Goal: Task Accomplishment & Management: Complete application form

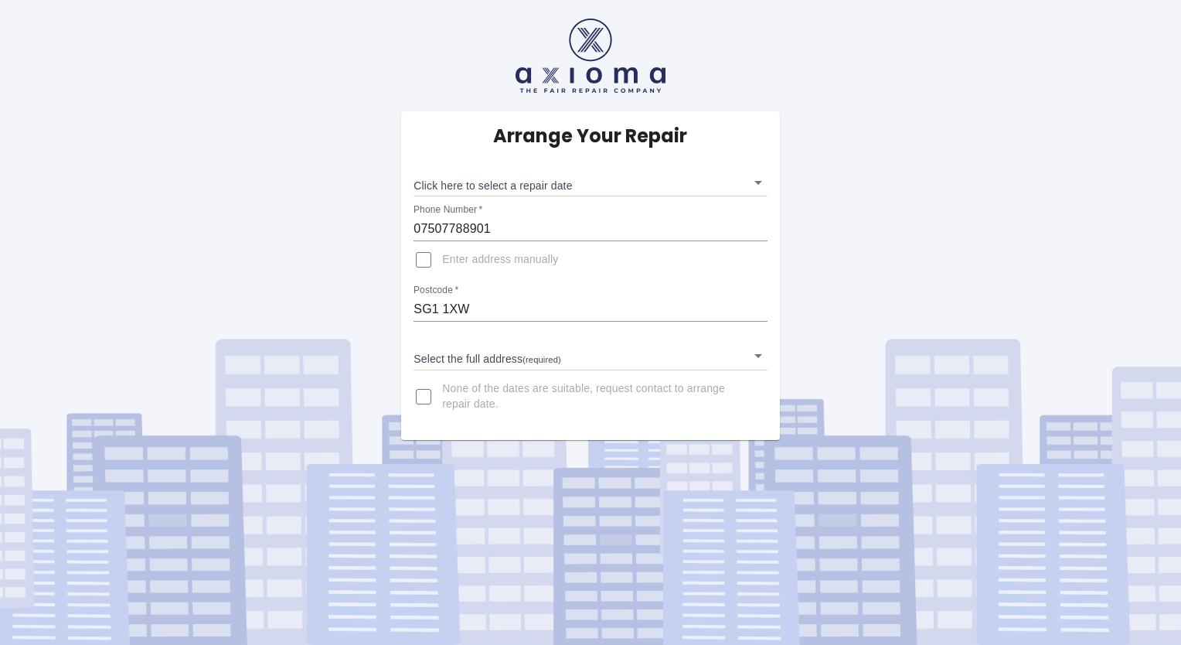
click at [590, 357] on body "Arrange Your Repair Click here to select a repair date ​ Phone Number   * 07507…" at bounding box center [590, 322] width 1181 height 645
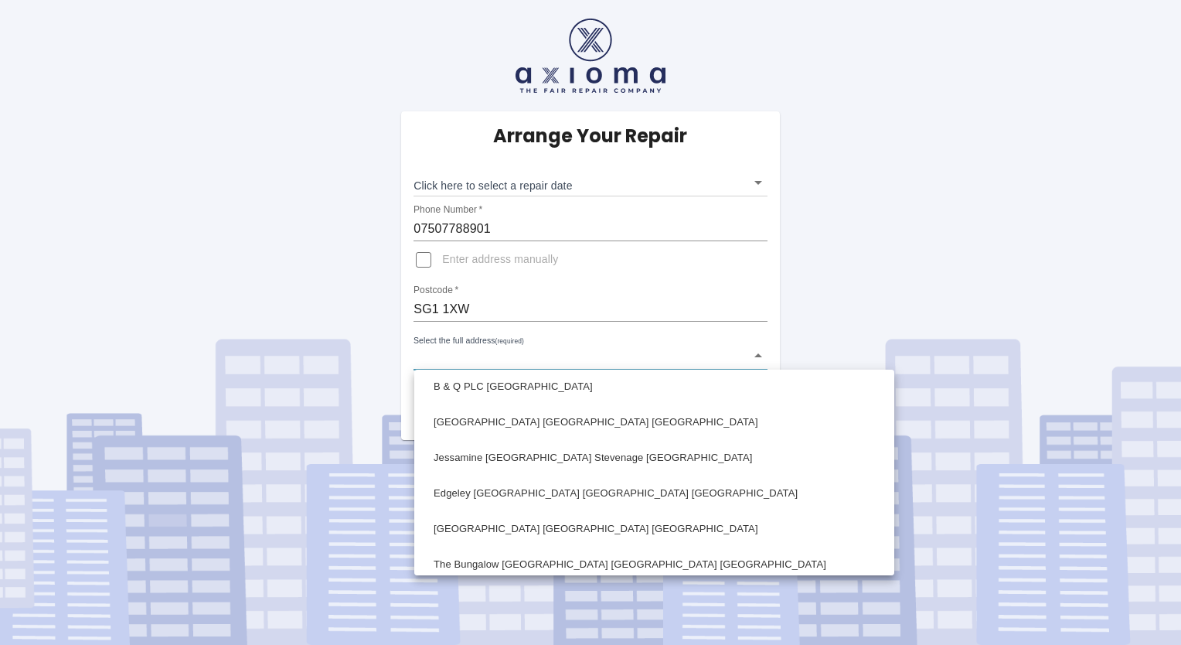
scroll to position [442, 0]
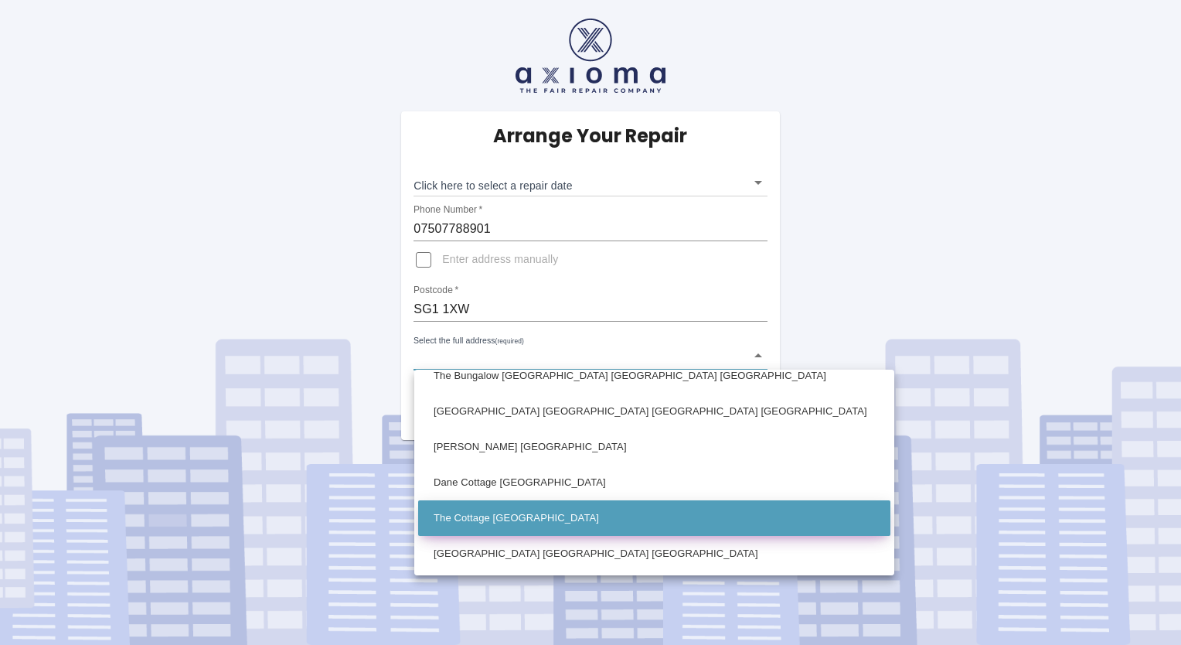
click at [507, 524] on li "The Cottage [GEOGRAPHIC_DATA]" at bounding box center [654, 518] width 472 height 36
type input "The Cottage [GEOGRAPHIC_DATA]"
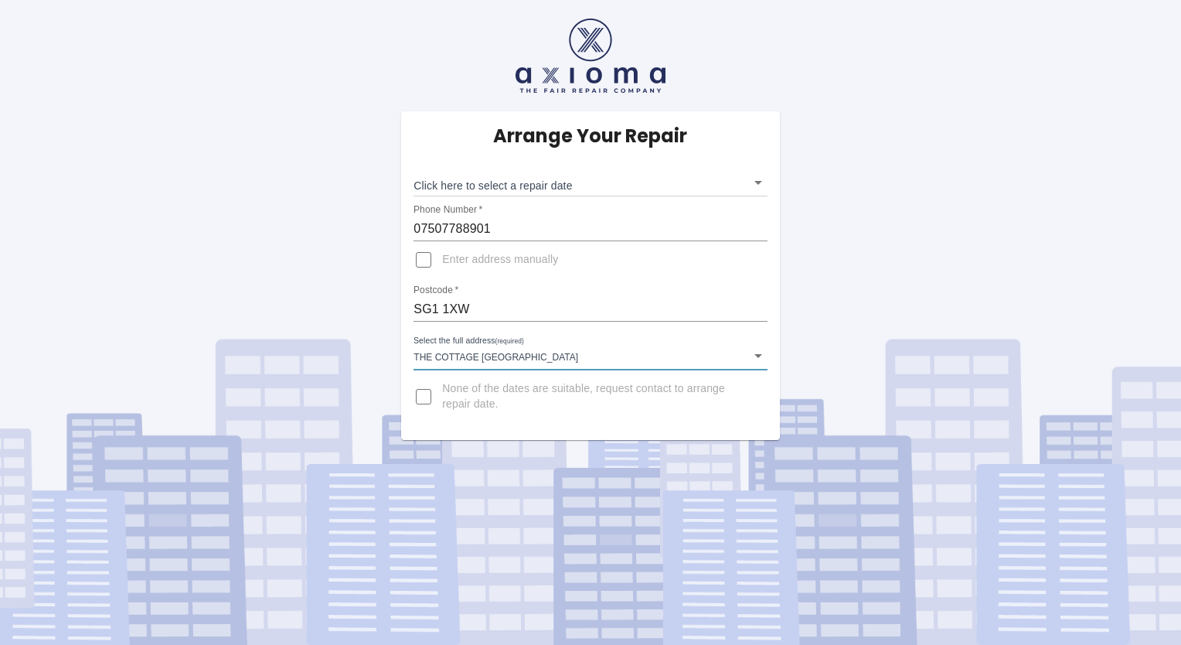
click at [507, 187] on body "Arrange Your Repair Click here to select a repair date ​ Phone Number   * 07507…" at bounding box center [590, 322] width 1181 height 645
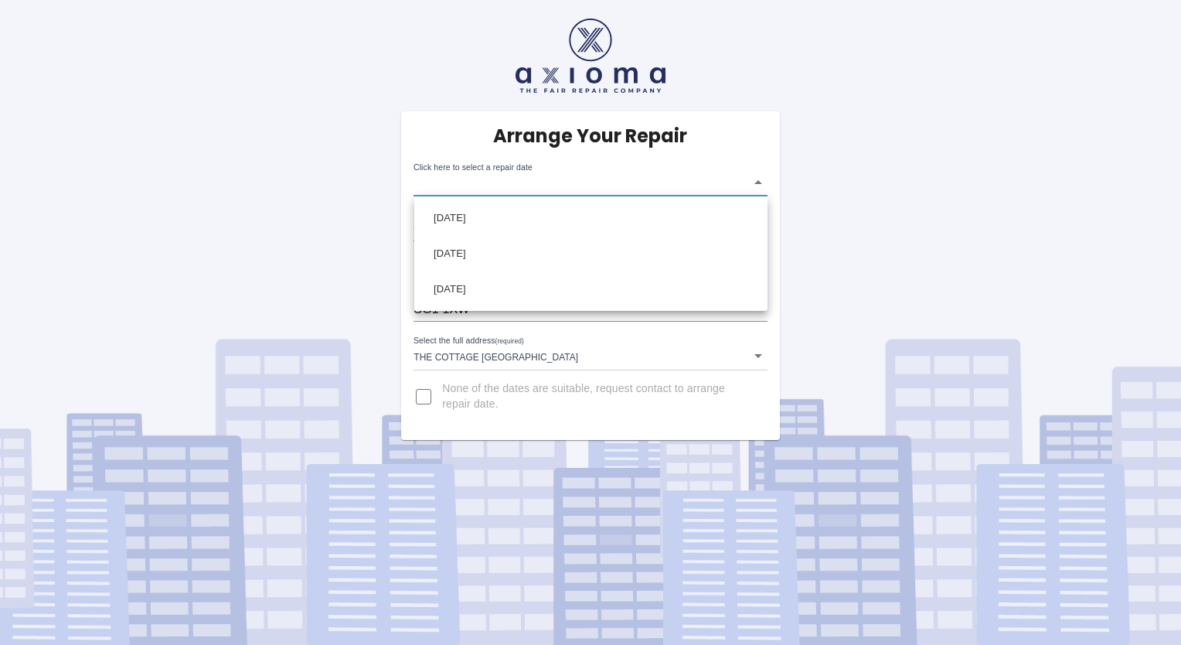
click at [508, 184] on div at bounding box center [590, 322] width 1181 height 645
click at [428, 399] on input "None of the dates are suitable, request contact to arrange repair date." at bounding box center [423, 396] width 37 height 37
checkbox input "true"
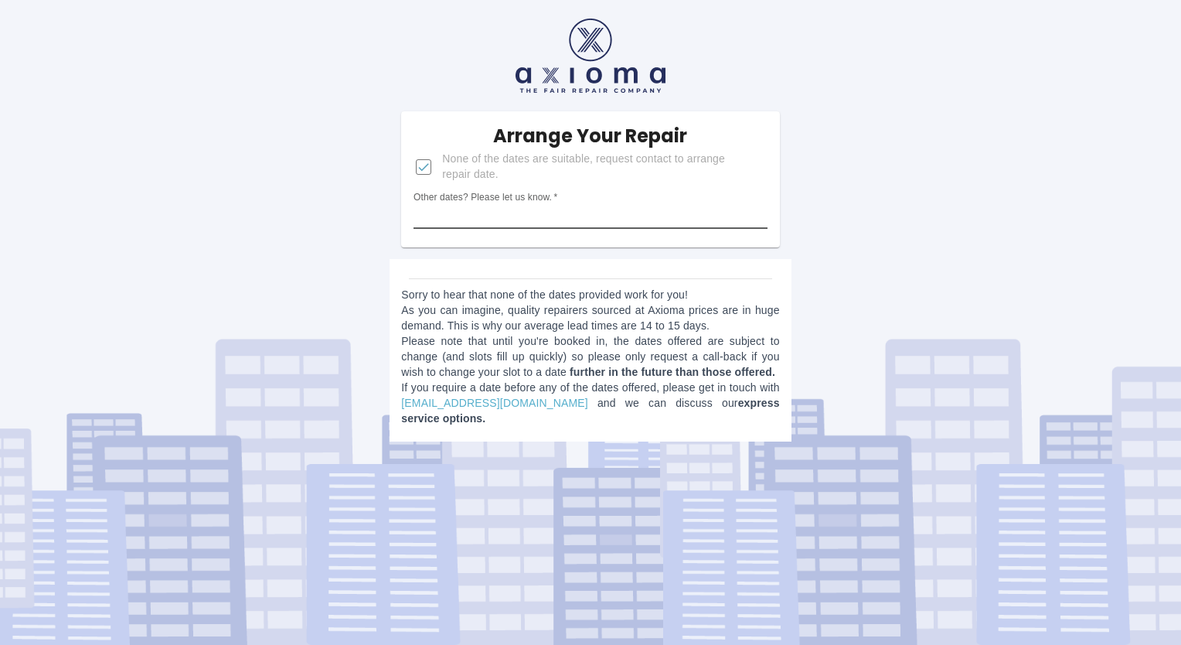
click at [621, 217] on input "Other dates? Please let us know.   *" at bounding box center [590, 216] width 353 height 25
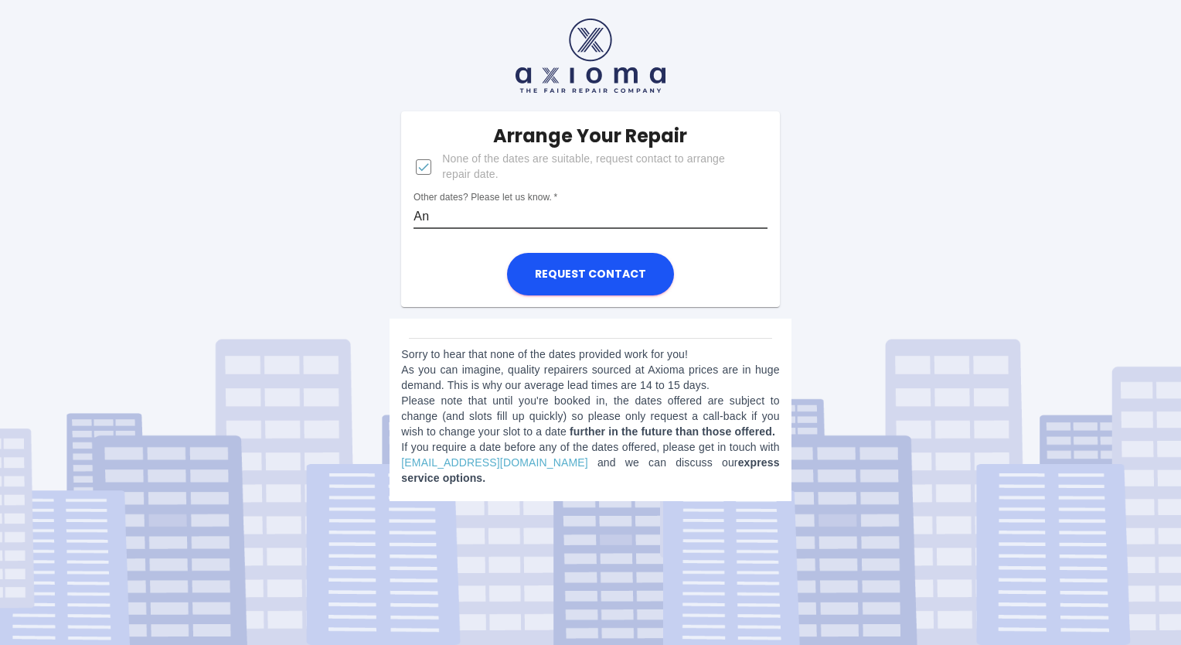
type input "A"
drag, startPoint x: 495, startPoint y: 216, endPoint x: 386, endPoint y: 217, distance: 108.2
click at [386, 217] on div "Arrange Your Repair None of the dates are suitable, request contact to arrange …" at bounding box center [590, 256] width 1204 height 512
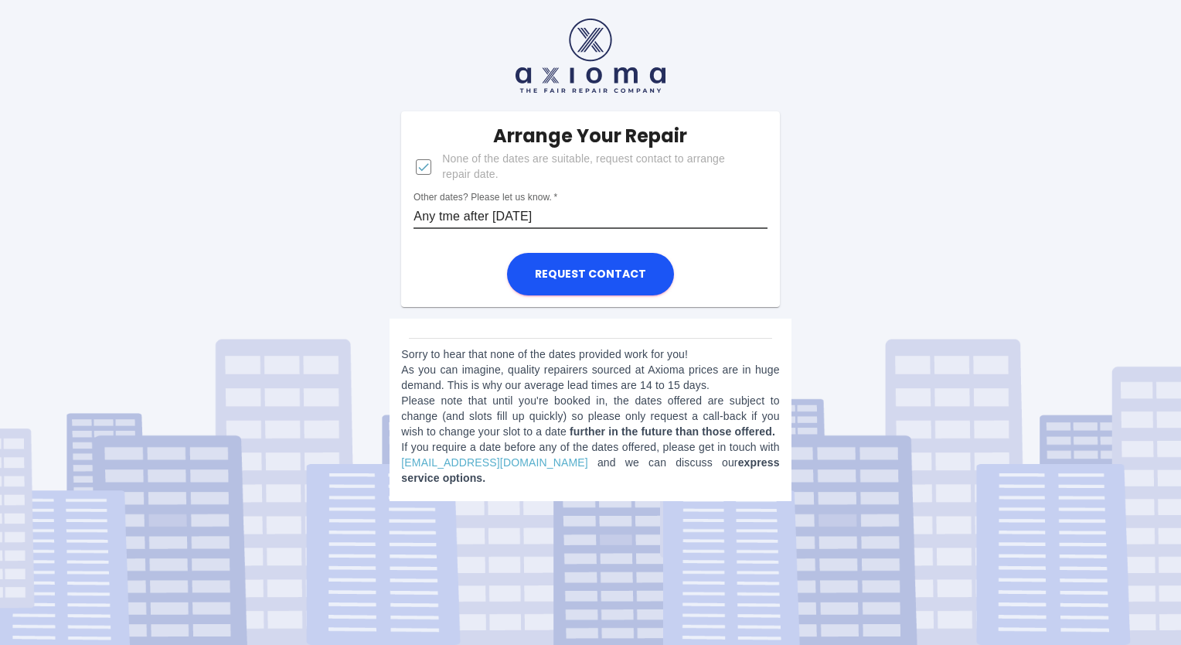
click at [447, 214] on input "Any tme after [DATE]" at bounding box center [590, 216] width 353 height 25
type input "Any time after [DATE]"
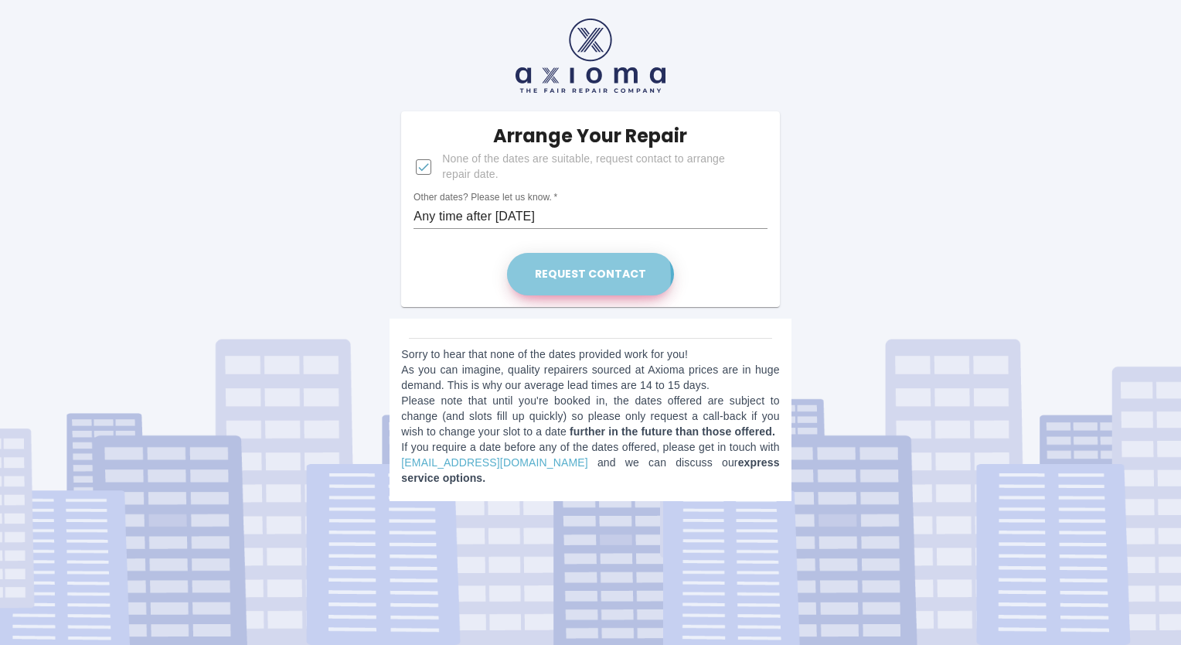
click at [578, 276] on button "Request contact" at bounding box center [590, 274] width 167 height 43
